Goal: Information Seeking & Learning: Learn about a topic

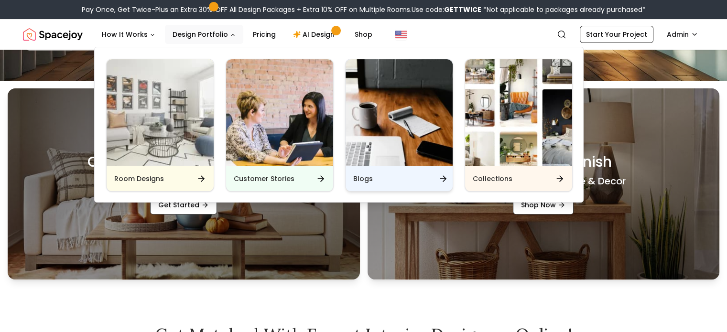
click at [373, 185] on div "Blogs" at bounding box center [399, 178] width 107 height 25
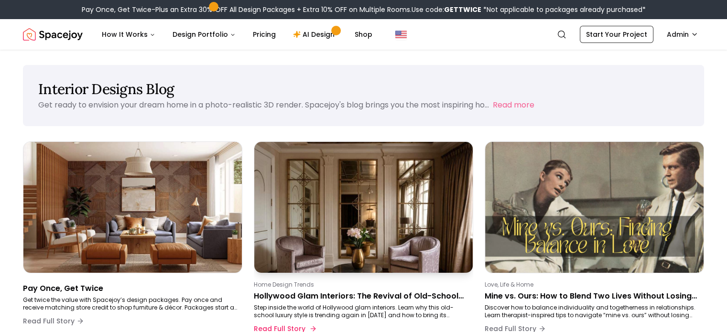
scroll to position [71, 0]
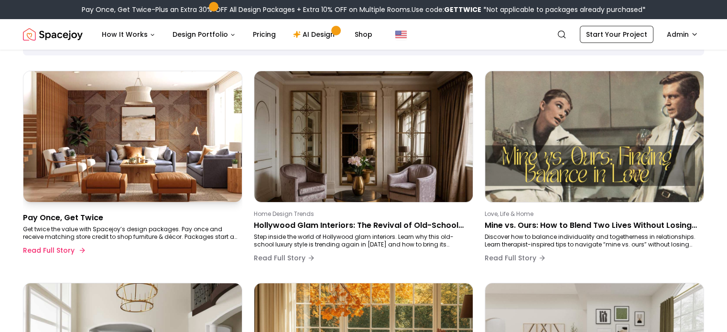
click at [175, 237] on p "Get twice the value with Spacejoy’s design packages. Pay once and receive match…" at bounding box center [131, 233] width 216 height 15
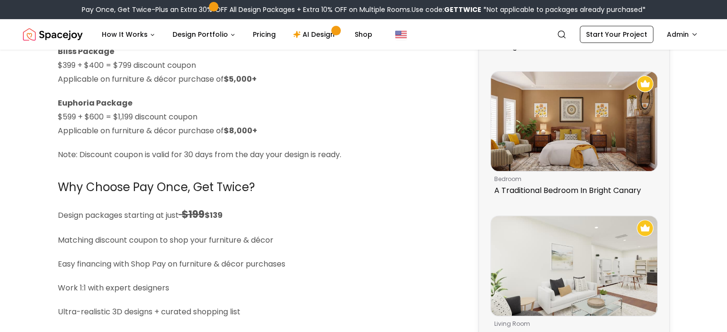
scroll to position [349, 0]
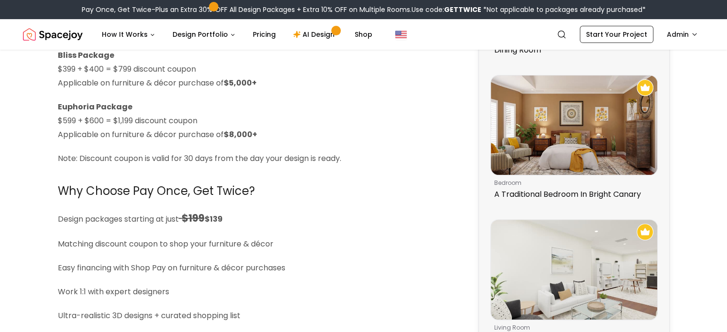
click at [125, 124] on p "Euphoria Package $599 + $600 = $1,199 discount coupon Applicable on furniture &…" at bounding box center [256, 120] width 396 height 41
copy p "1,199"
click at [308, 116] on p "Euphoria Package $599 + $600 = $1,199 discount coupon Applicable on furniture &…" at bounding box center [256, 120] width 396 height 41
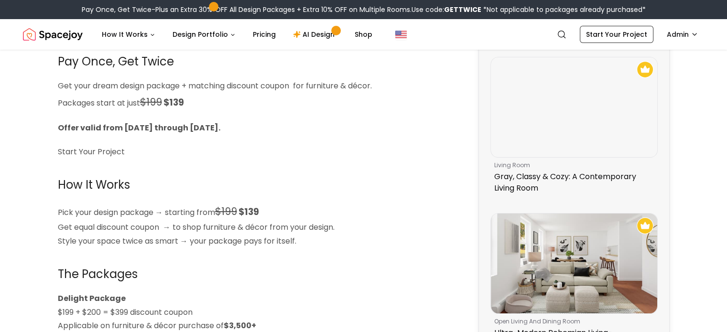
scroll to position [0, 0]
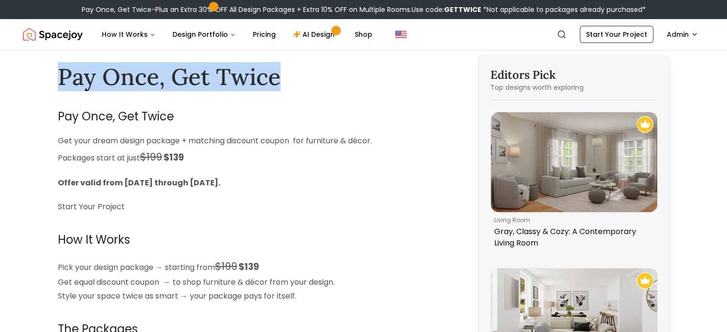
drag, startPoint x: 61, startPoint y: 73, endPoint x: 283, endPoint y: 68, distance: 221.9
click at [283, 68] on h1 "Pay Once, Get Twice" at bounding box center [256, 77] width 396 height 28
copy h1 "Pay Once, Get Twice"
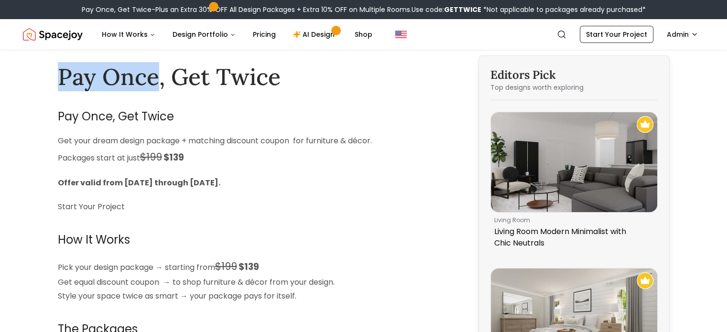
drag, startPoint x: 61, startPoint y: 82, endPoint x: 153, endPoint y: 77, distance: 91.9
click at [153, 77] on h1 "Pay Once, Get Twice" at bounding box center [256, 77] width 396 height 28
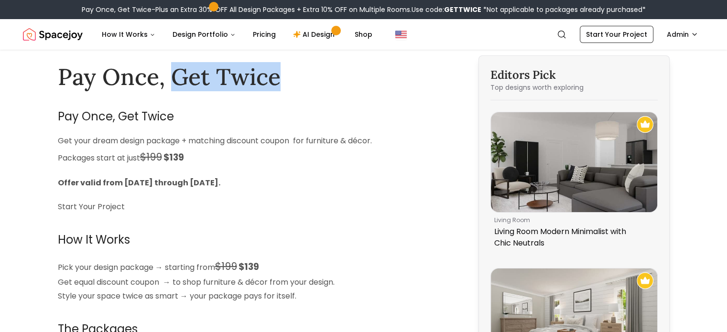
drag, startPoint x: 175, startPoint y: 76, endPoint x: 286, endPoint y: 75, distance: 110.9
click at [286, 75] on h1 "Pay Once, Get Twice" at bounding box center [256, 77] width 396 height 28
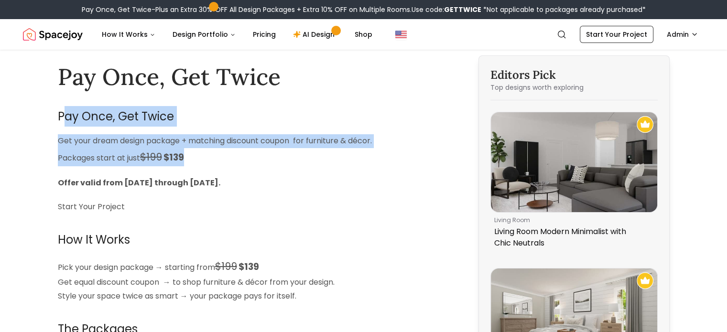
drag, startPoint x: 63, startPoint y: 114, endPoint x: 205, endPoint y: 162, distance: 149.7
click at [205, 162] on p "Get your dream design package + matching discount coupon for furniture & décor.…" at bounding box center [256, 150] width 396 height 32
